Goal: Ask a question: Seek information or help from site administrators or community

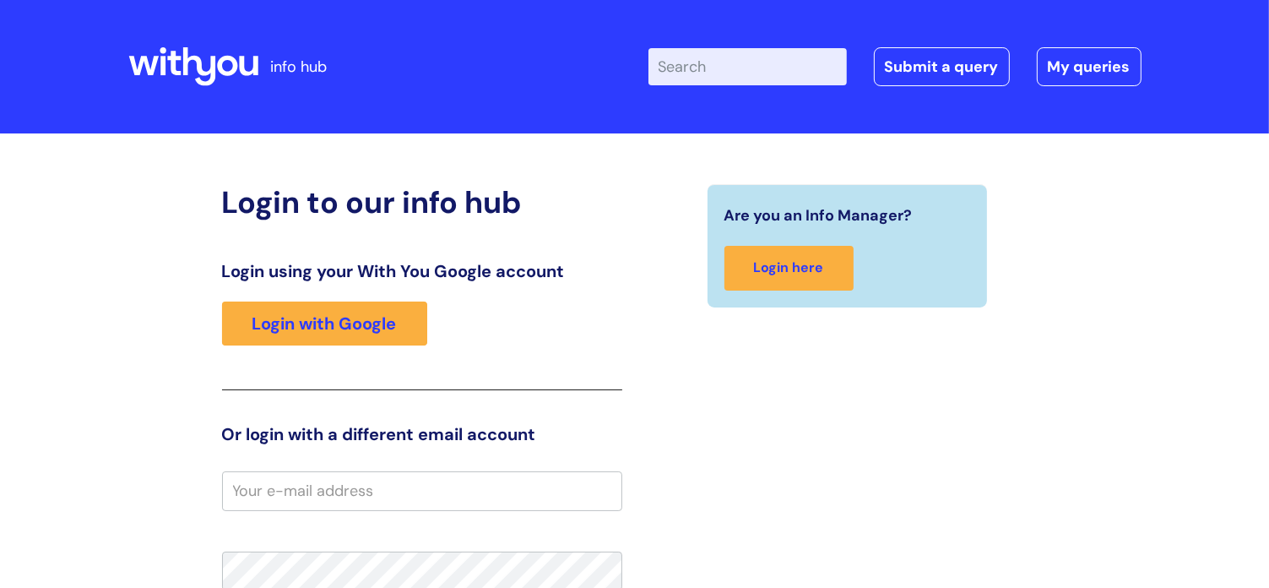
click at [717, 69] on input "Enter your search term here..." at bounding box center [747, 66] width 198 height 37
type input "ulyesse"
click button "Search" at bounding box center [0, 0] width 0 height 0
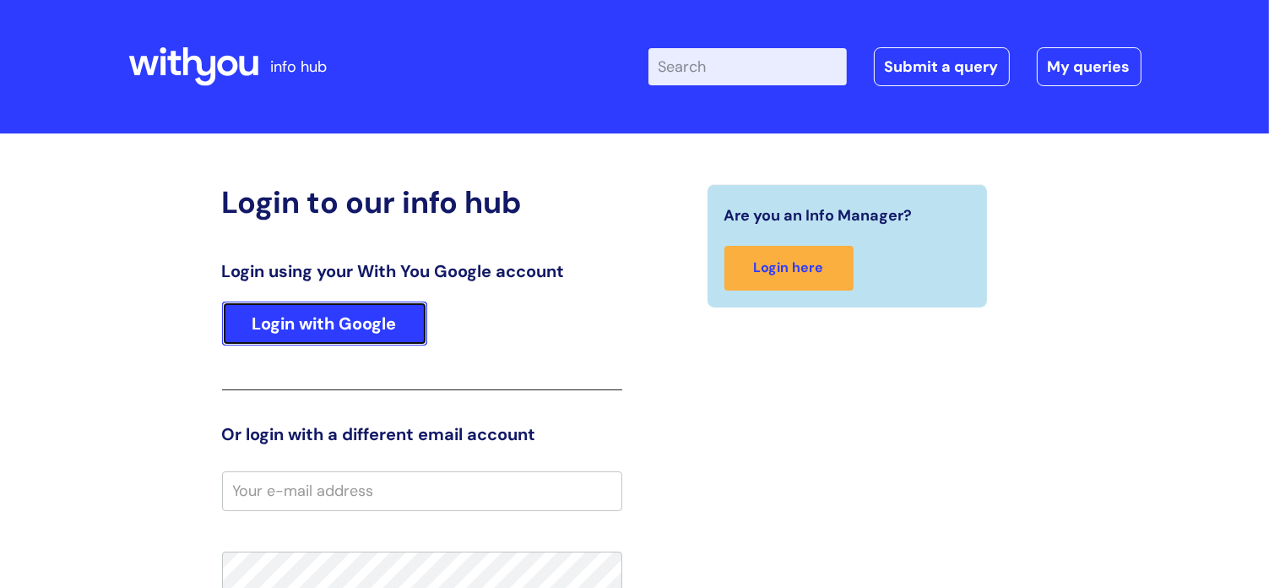
click at [331, 330] on link "Login with Google" at bounding box center [324, 323] width 205 height 44
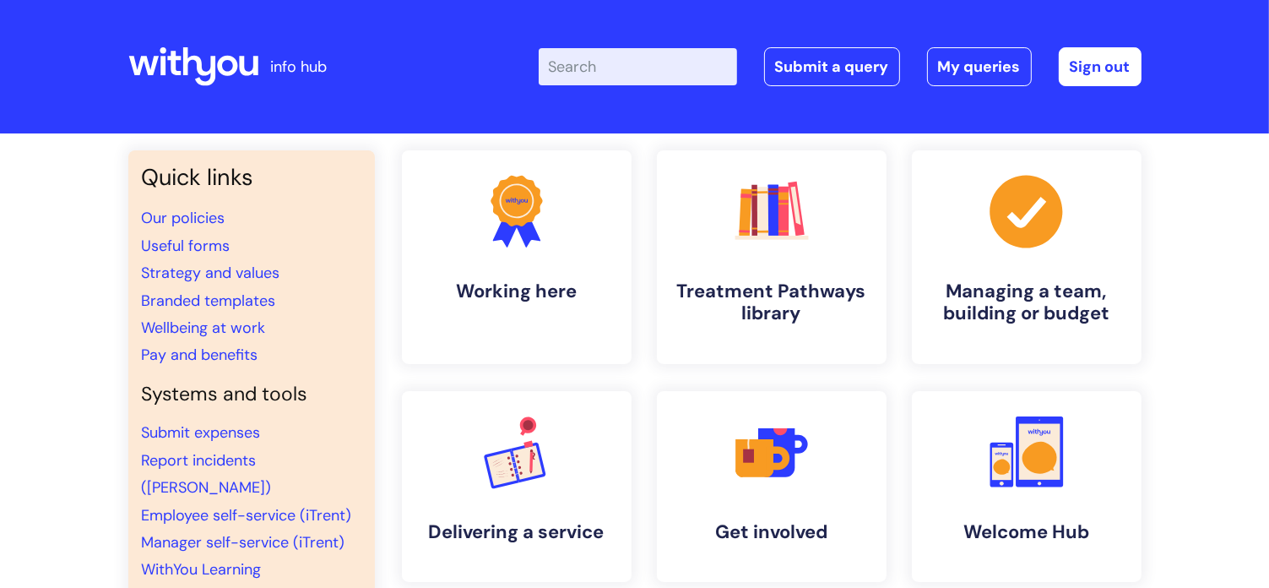
click at [655, 76] on input "Enter your search term here..." at bounding box center [638, 66] width 198 height 37
type input "uyless"
click button "Search" at bounding box center [0, 0] width 0 height 0
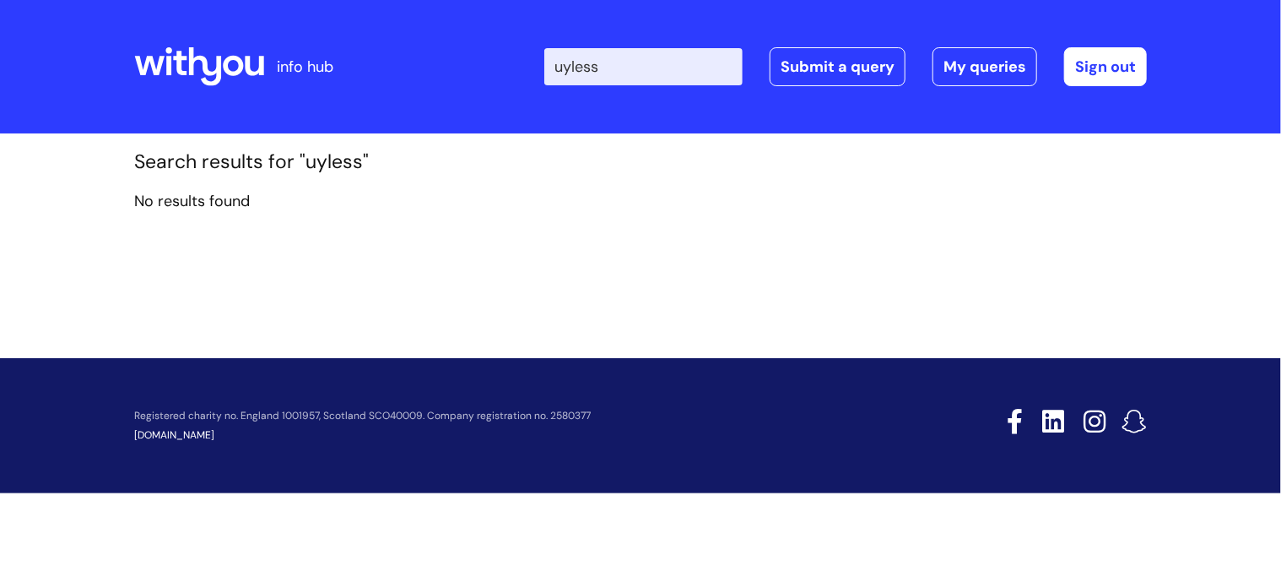
click at [659, 70] on input "uyless" at bounding box center [644, 66] width 198 height 37
type input "u"
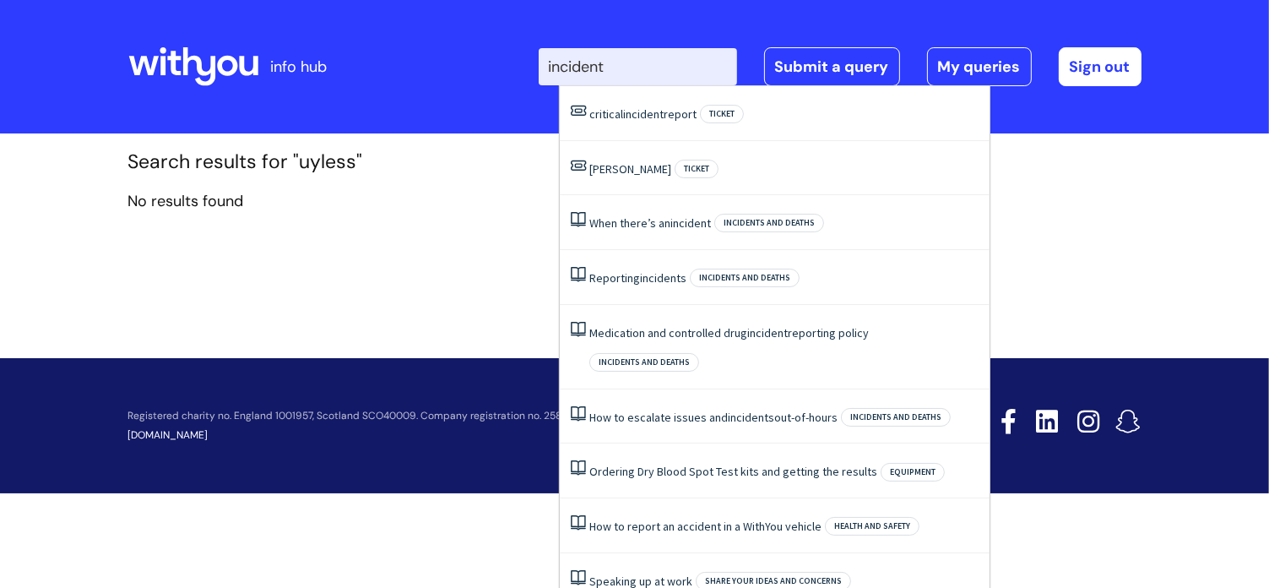
type input "incident"
click button "Search" at bounding box center [0, 0] width 0 height 0
